Goal: Task Accomplishment & Management: Manage account settings

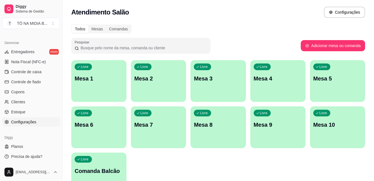
scroll to position [192, 0]
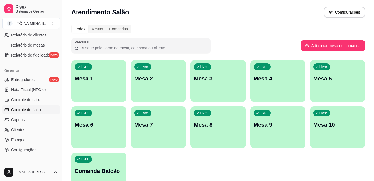
click at [33, 111] on span "Controle de fiado" at bounding box center [26, 110] width 30 height 6
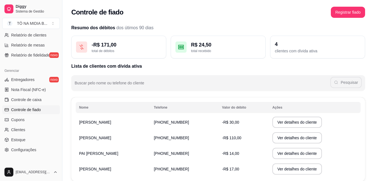
click at [107, 121] on td "[PERSON_NAME]" at bounding box center [113, 122] width 75 height 16
click at [299, 122] on button "Ver detalhes do cliente" at bounding box center [297, 122] width 50 height 11
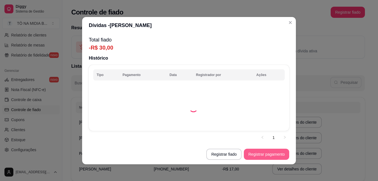
click at [249, 153] on button "Registrar pagamento" at bounding box center [266, 154] width 45 height 11
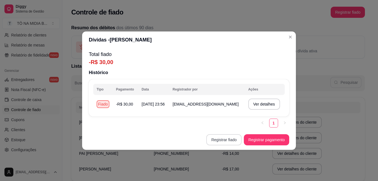
click at [219, 139] on button "Registrar fiado" at bounding box center [223, 139] width 35 height 11
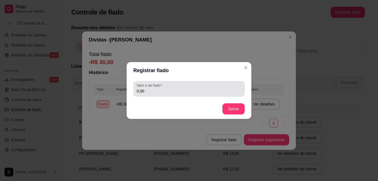
click at [171, 91] on input "0,00" at bounding box center [189, 91] width 105 height 6
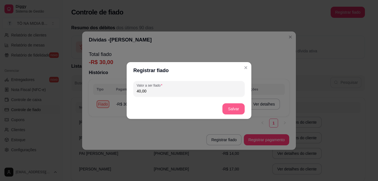
type input "40,00"
click at [236, 111] on button "Salvar" at bounding box center [233, 108] width 22 height 11
